Goal: Browse casually

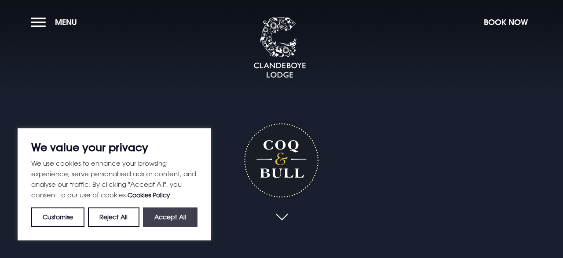
click at [179, 216] on button "Accept All" at bounding box center [170, 217] width 55 height 19
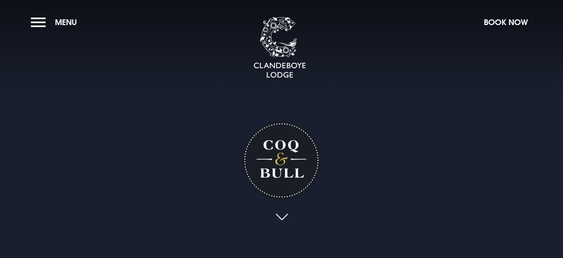
checkbox input "true"
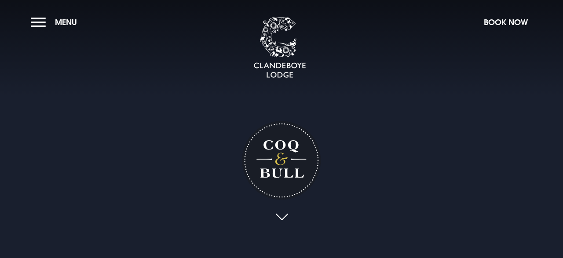
checkbox input "true"
